Goal: Use online tool/utility: Utilize a website feature to perform a specific function

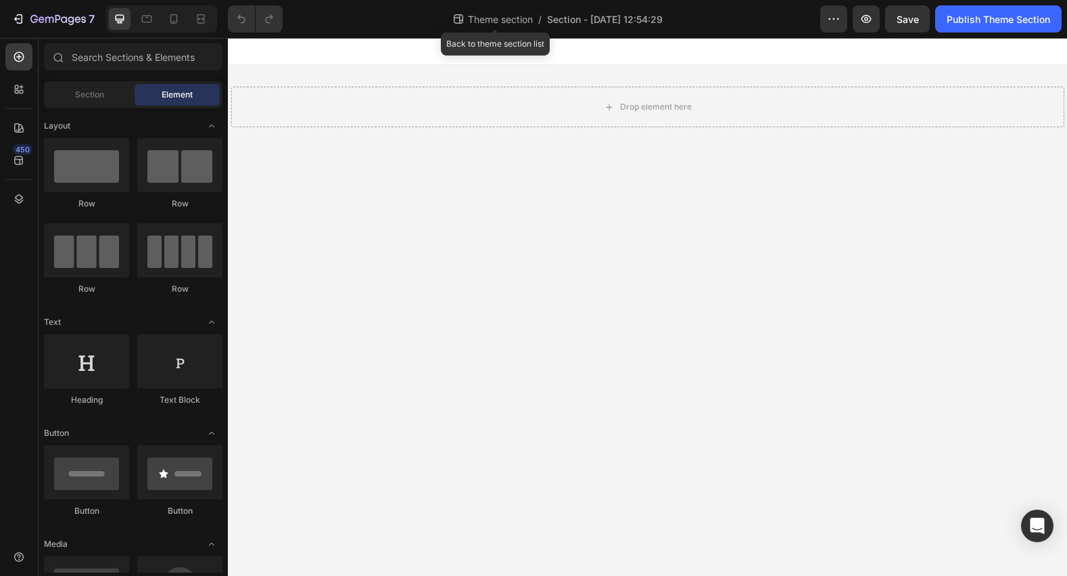
click at [491, 20] on span "Theme section" at bounding box center [500, 19] width 70 height 14
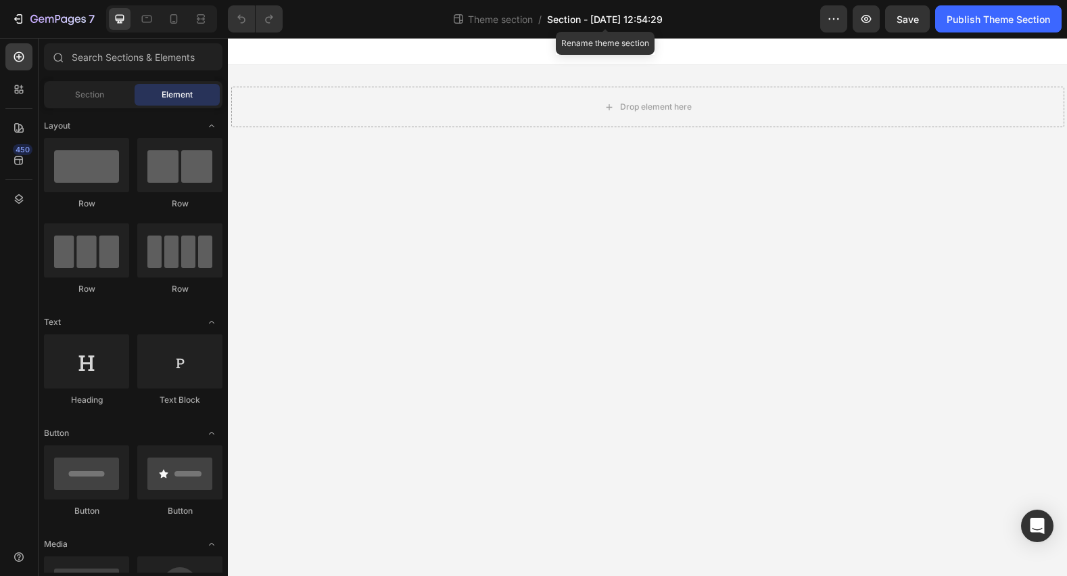
click at [584, 19] on span "Section - [DATE] 12:54:29" at bounding box center [605, 19] width 116 height 14
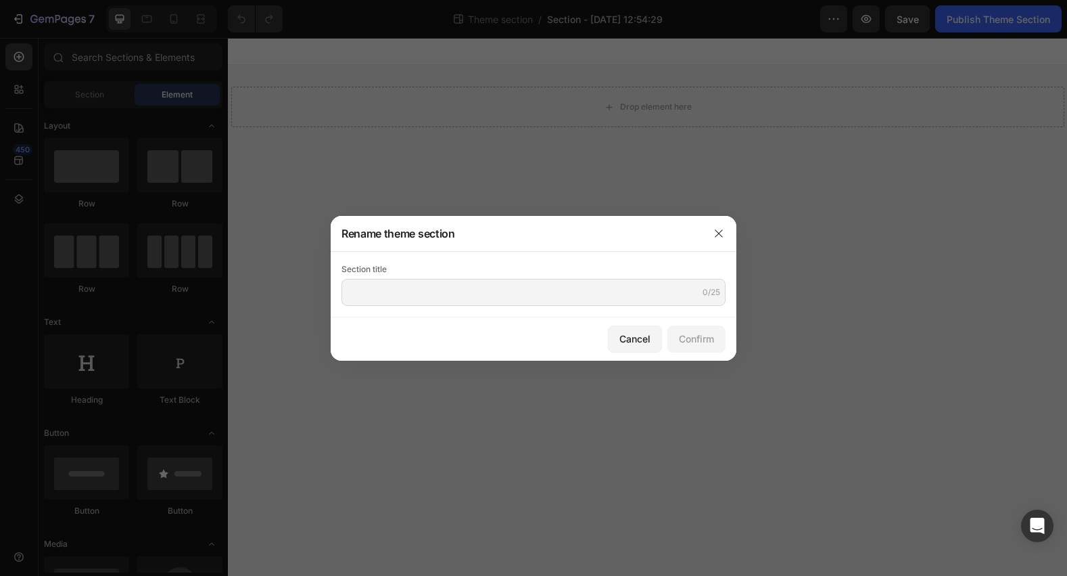
drag, startPoint x: 626, startPoint y: 337, endPoint x: 662, endPoint y: 314, distance: 43.5
click at [628, 332] on div "Cancel" at bounding box center [635, 338] width 31 height 14
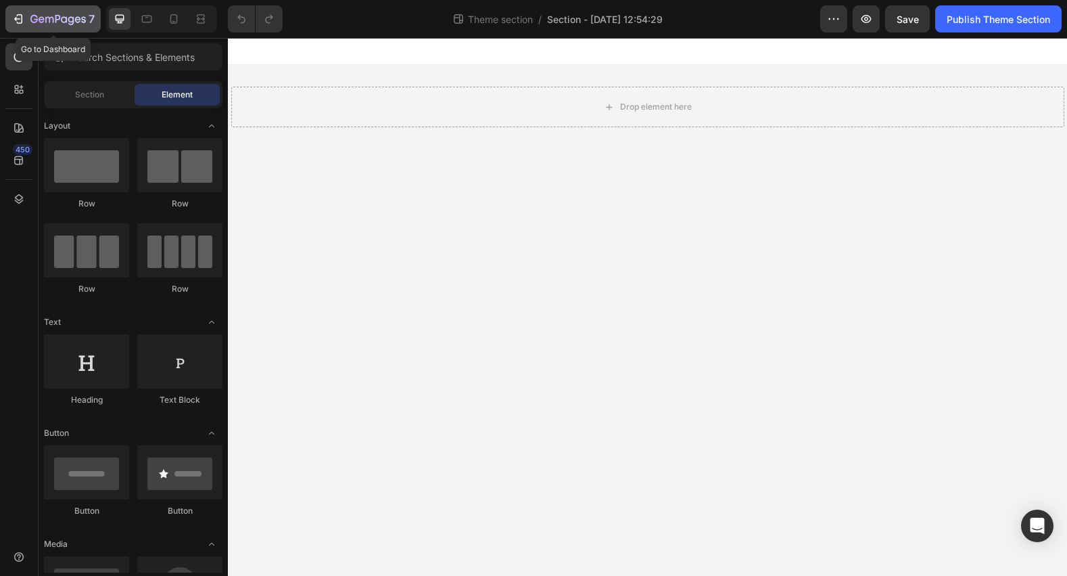
click at [24, 18] on icon "button" at bounding box center [18, 19] width 14 height 14
